Goal: Task Accomplishment & Management: Complete application form

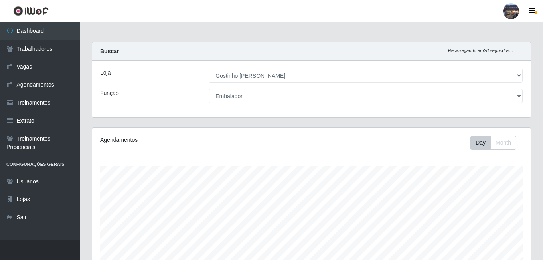
select select "303"
select select "1"
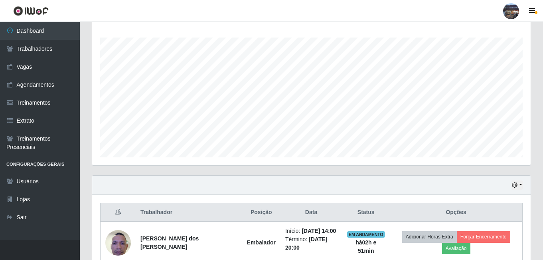
scroll to position [170, 0]
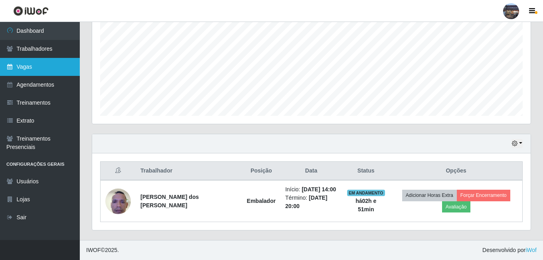
click at [43, 62] on link "Vagas" at bounding box center [40, 67] width 80 height 18
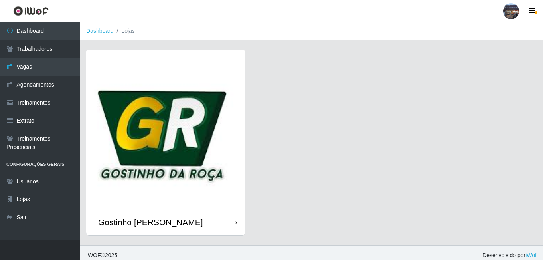
click at [157, 147] on img at bounding box center [165, 129] width 159 height 159
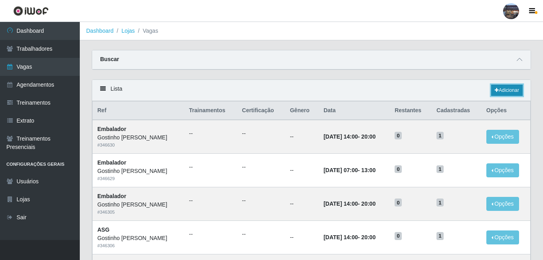
click at [497, 90] on icon at bounding box center [497, 90] width 4 height 5
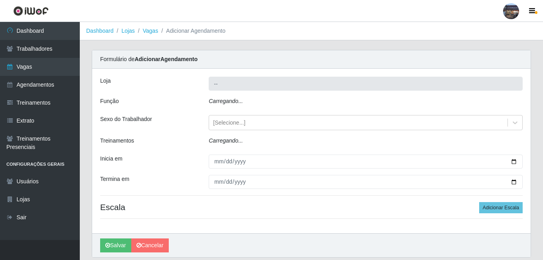
type input "Gostinho [PERSON_NAME]"
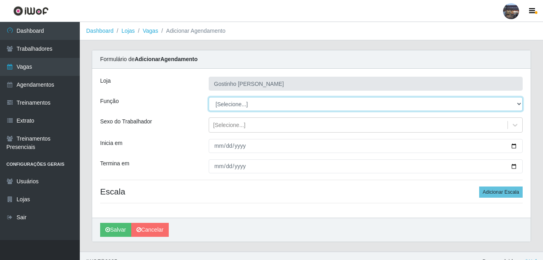
click at [257, 101] on select "[Selecione...] ASG ASG + ASG ++ Embalador Embalador + Embalador ++ Operador de …" at bounding box center [366, 104] width 314 height 14
select select "1"
click at [209, 97] on select "[Selecione...] ASG ASG + ASG ++ Embalador Embalador + Embalador ++ Operador de …" at bounding box center [366, 104] width 314 height 14
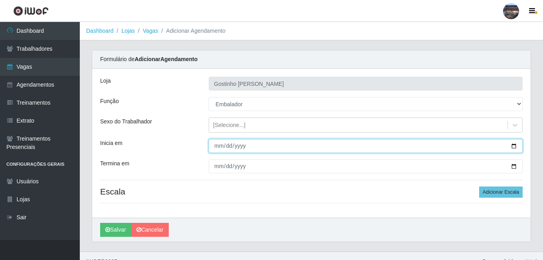
click at [512, 144] on input "Inicia em" at bounding box center [366, 146] width 314 height 14
type input "[DATE]"
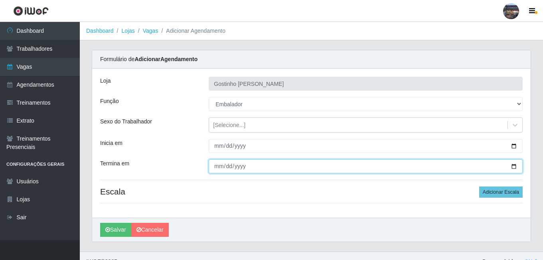
click at [516, 166] on input "Termina em" at bounding box center [366, 166] width 314 height 14
type input "[DATE]"
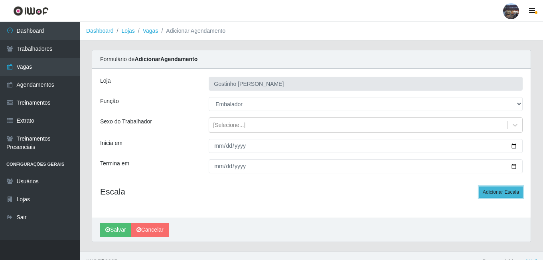
click at [487, 195] on button "Adicionar Escala" at bounding box center [501, 191] width 44 height 11
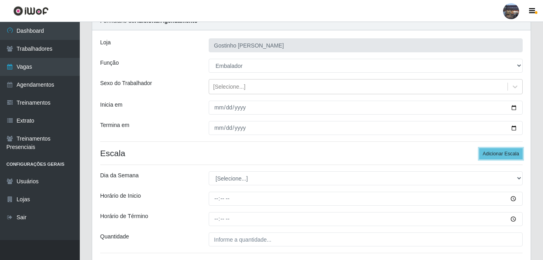
scroll to position [40, 0]
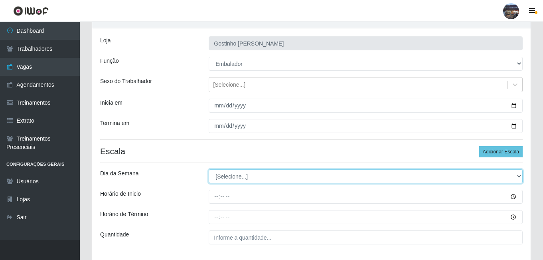
drag, startPoint x: 284, startPoint y: 177, endPoint x: 282, endPoint y: 181, distance: 4.7
click at [284, 177] on select "[Selecione...] Segunda Terça Quarta Quinta Sexta Sábado Domingo" at bounding box center [366, 176] width 314 height 14
select select "0"
click at [209, 169] on select "[Selecione...] Segunda Terça Quarta Quinta Sexta Sábado Domingo" at bounding box center [366, 176] width 314 height 14
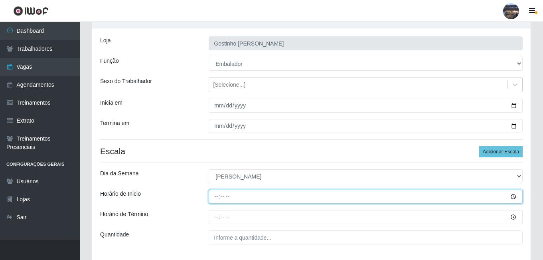
click at [215, 199] on input "Horário de Inicio" at bounding box center [366, 197] width 314 height 14
type input "07:00"
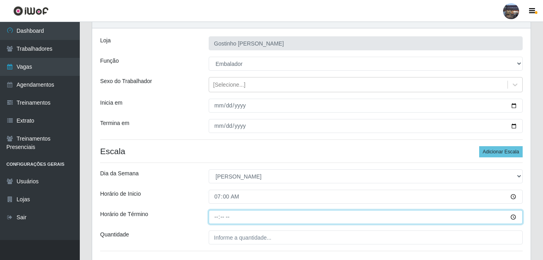
click at [215, 212] on input "Horário de Término" at bounding box center [366, 217] width 314 height 14
type input "13:00"
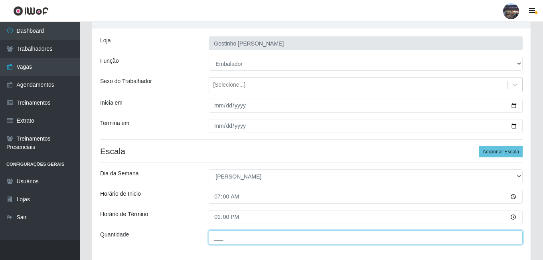
click at [265, 232] on input "___" at bounding box center [366, 237] width 314 height 14
type input "1__"
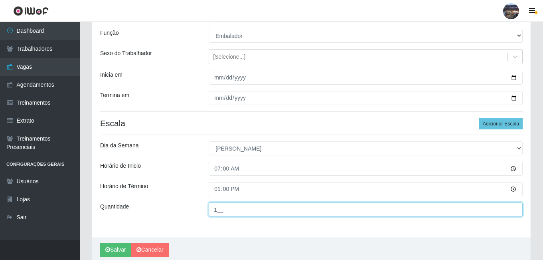
scroll to position [100, 0]
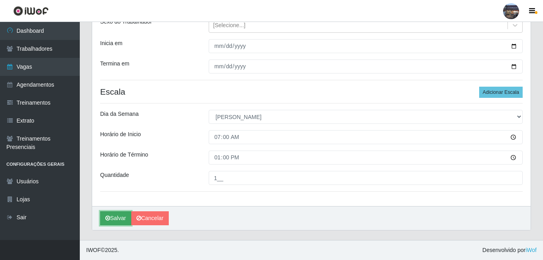
click at [123, 218] on button "Salvar" at bounding box center [115, 218] width 31 height 14
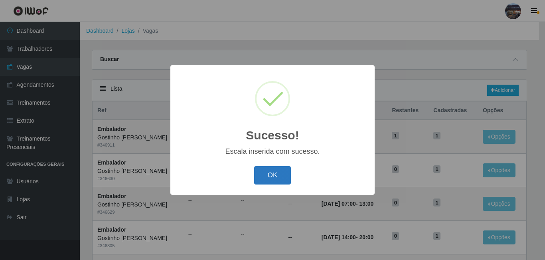
click at [277, 178] on button "OK" at bounding box center [272, 175] width 37 height 19
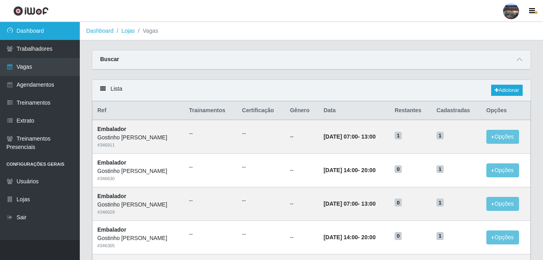
click at [52, 36] on link "Dashboard" at bounding box center [40, 31] width 80 height 18
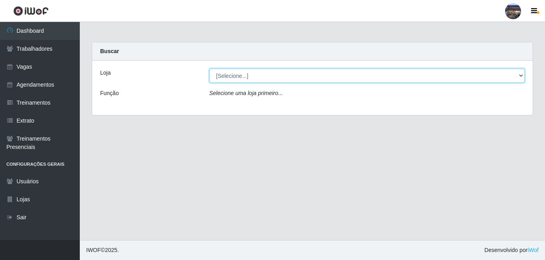
click at [293, 76] on select "[Selecione...] Gostinho da Roça" at bounding box center [368, 76] width 316 height 14
select select "303"
click at [210, 69] on select "[Selecione...] Gostinho da Roça" at bounding box center [368, 76] width 316 height 14
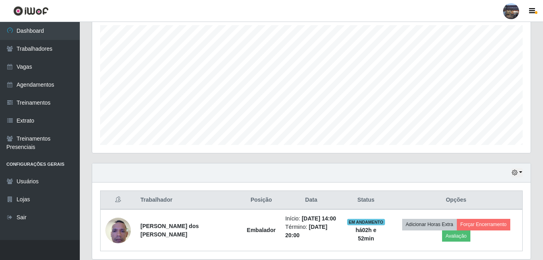
scroll to position [170, 0]
